Goal: Task Accomplishment & Management: Complete application form

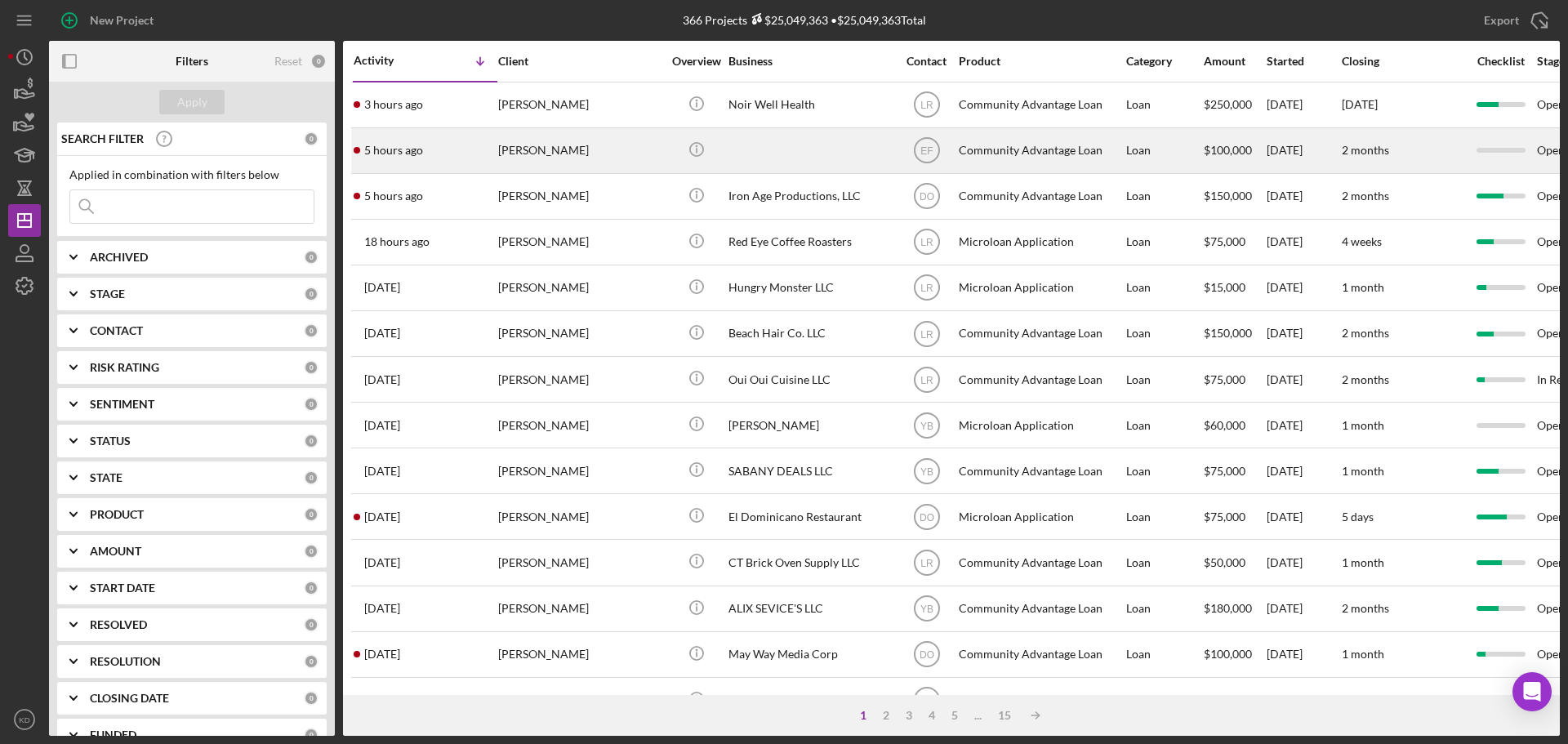
click at [553, 151] on div "[PERSON_NAME]" at bounding box center [580, 151] width 163 height 44
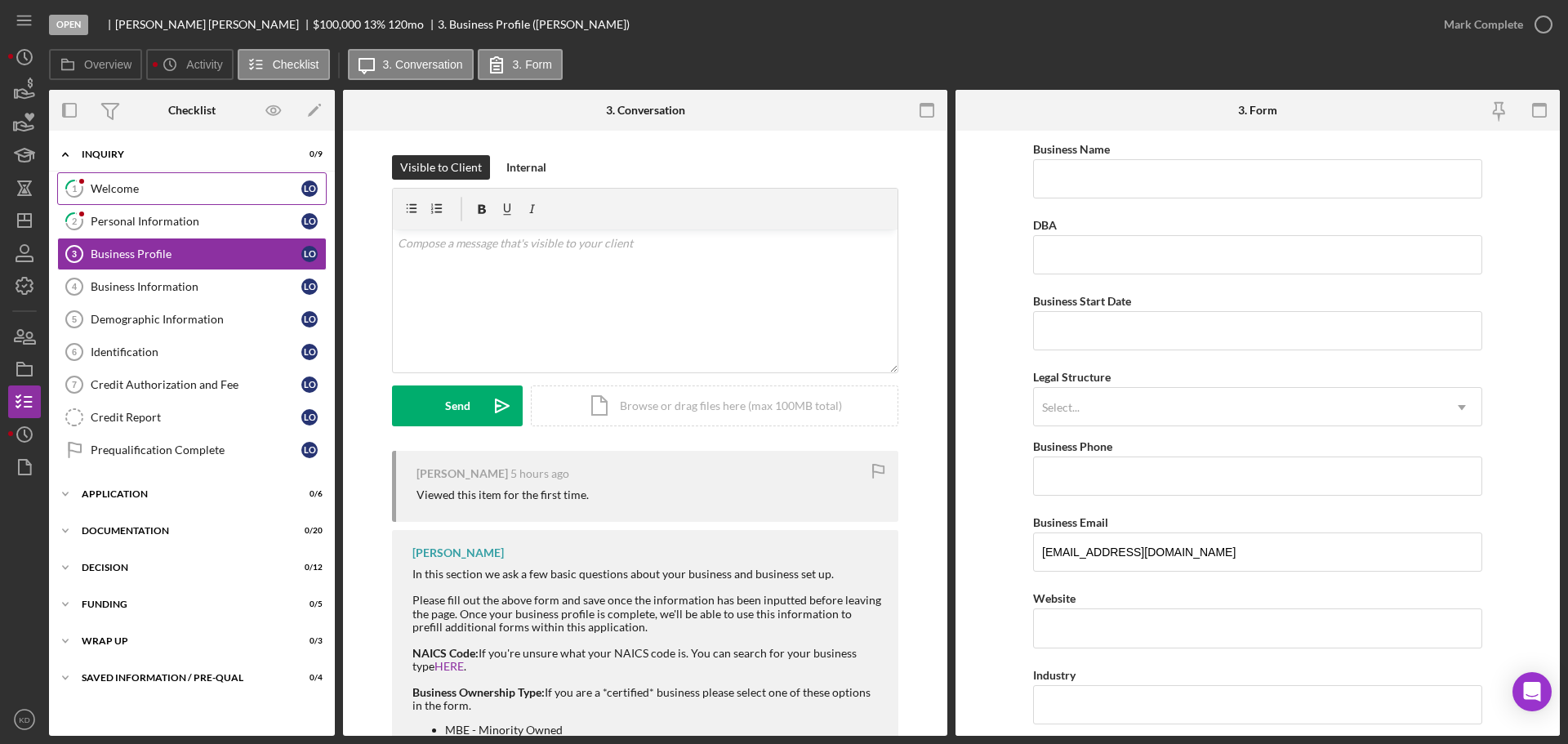
click at [102, 183] on div "Welcome" at bounding box center [196, 188] width 211 height 13
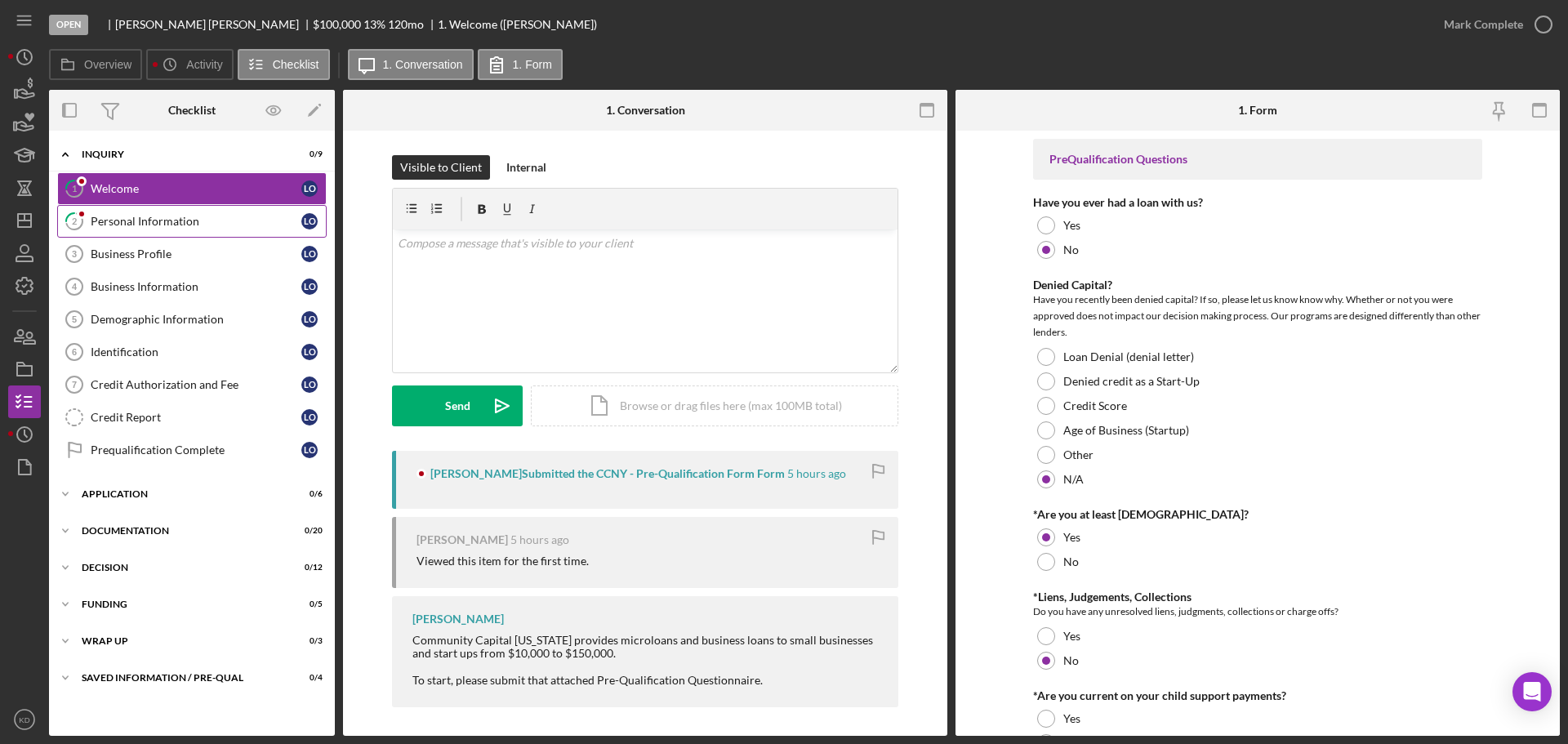
click at [127, 224] on div "Personal Information" at bounding box center [196, 221] width 211 height 13
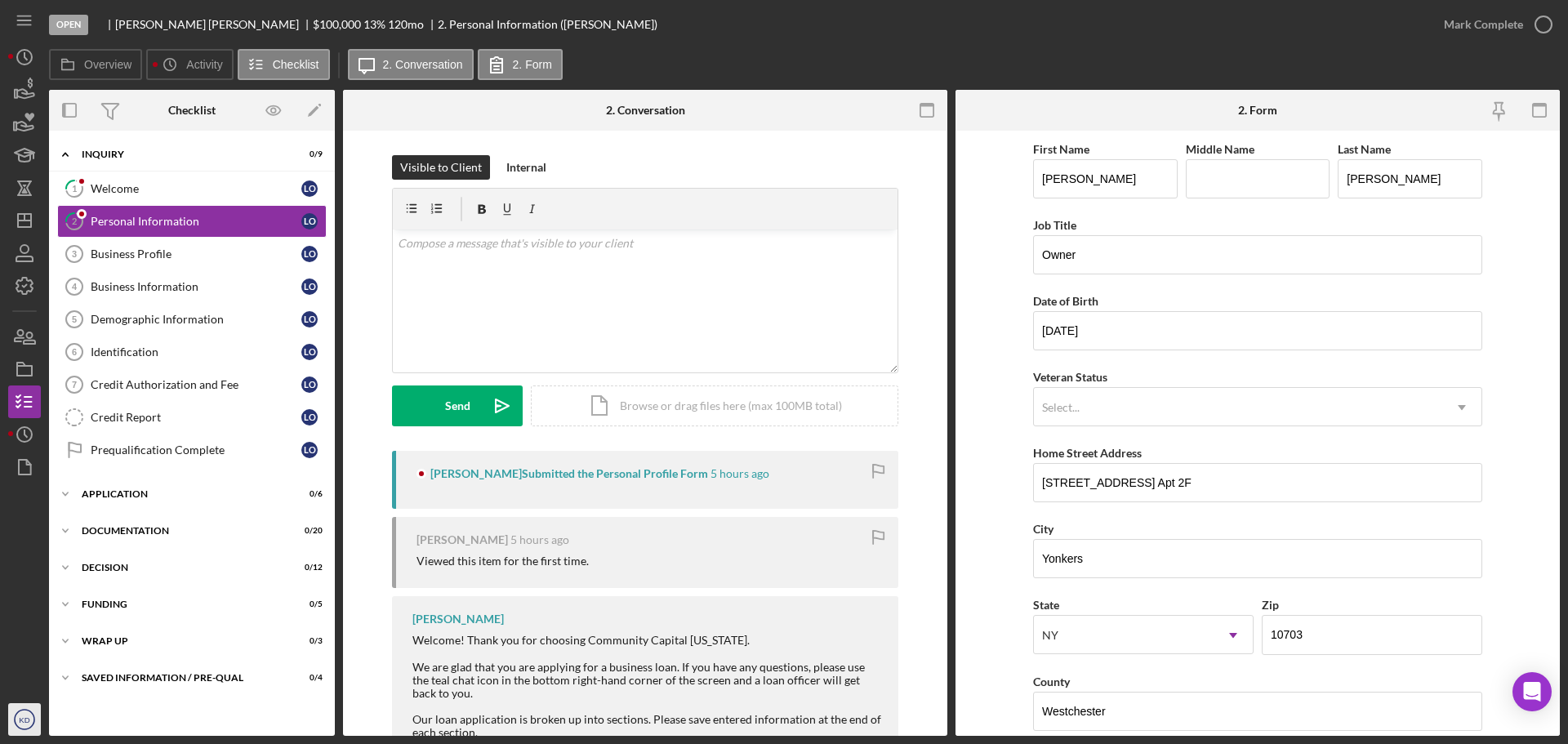
click at [21, 722] on text "KD" at bounding box center [24, 719] width 11 height 9
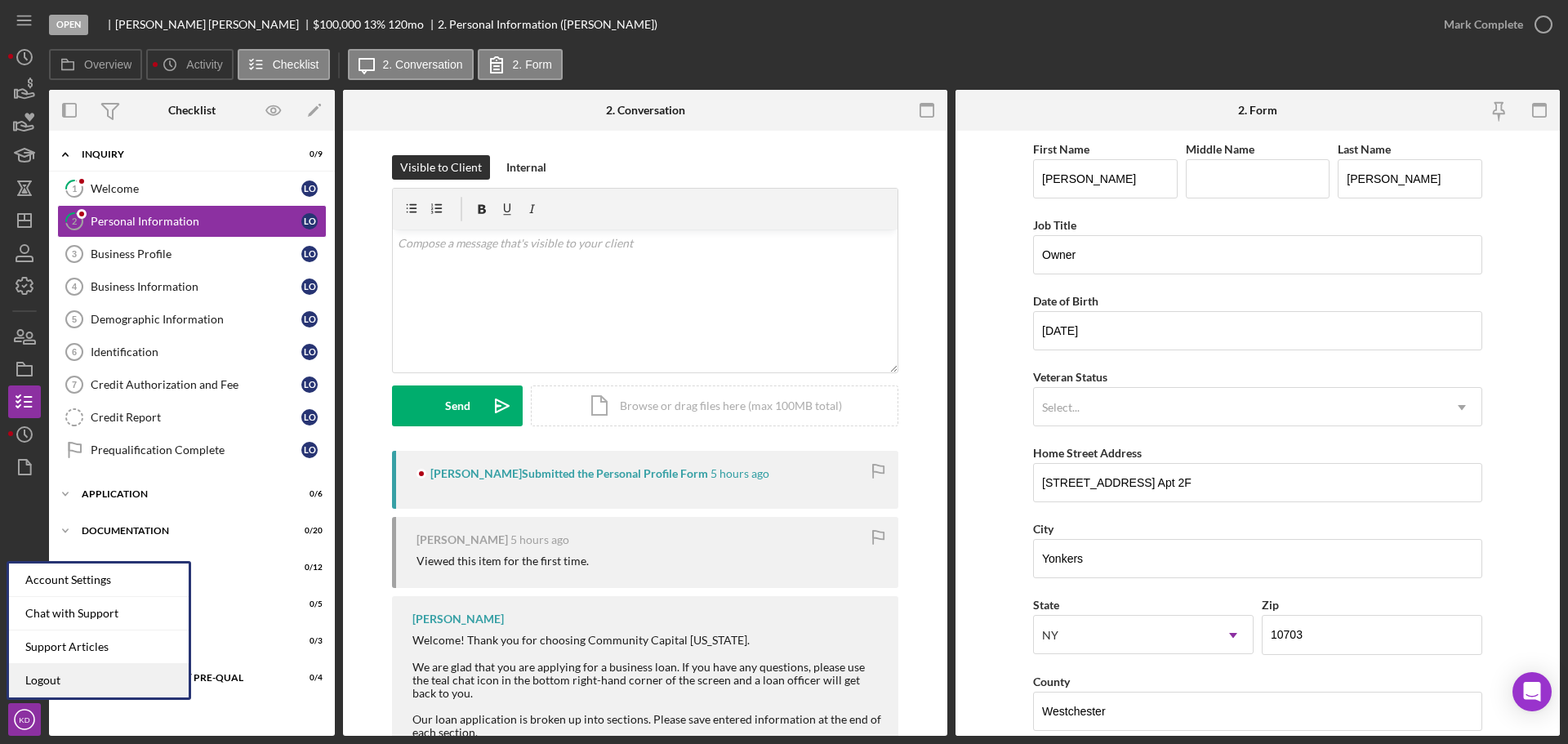
click at [37, 672] on link "Logout" at bounding box center [98, 680] width 180 height 34
